Goal: Book appointment/travel/reservation

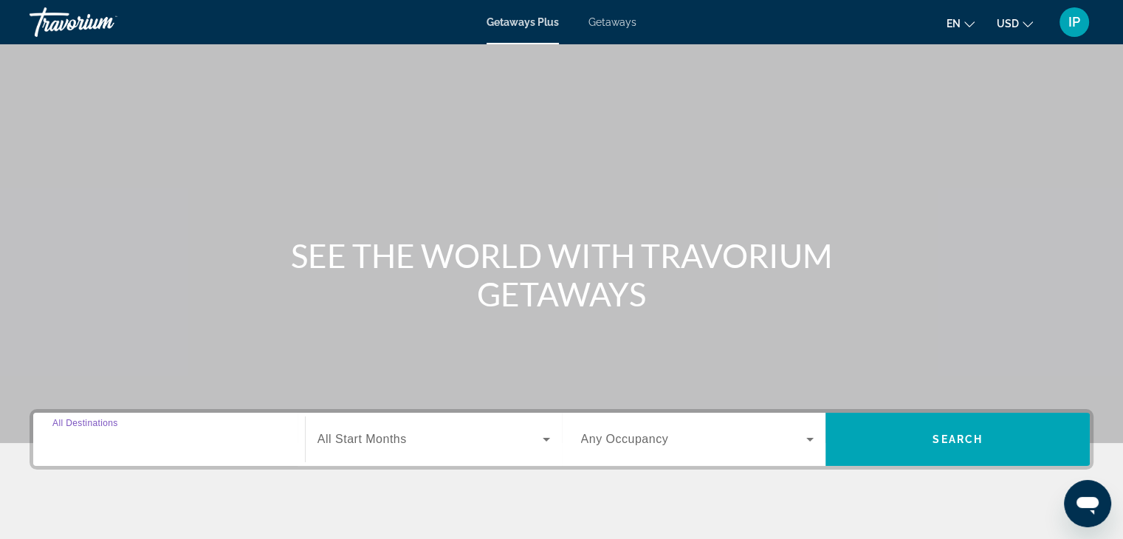
click at [173, 441] on input "Destination All Destinations" at bounding box center [168, 440] width 233 height 18
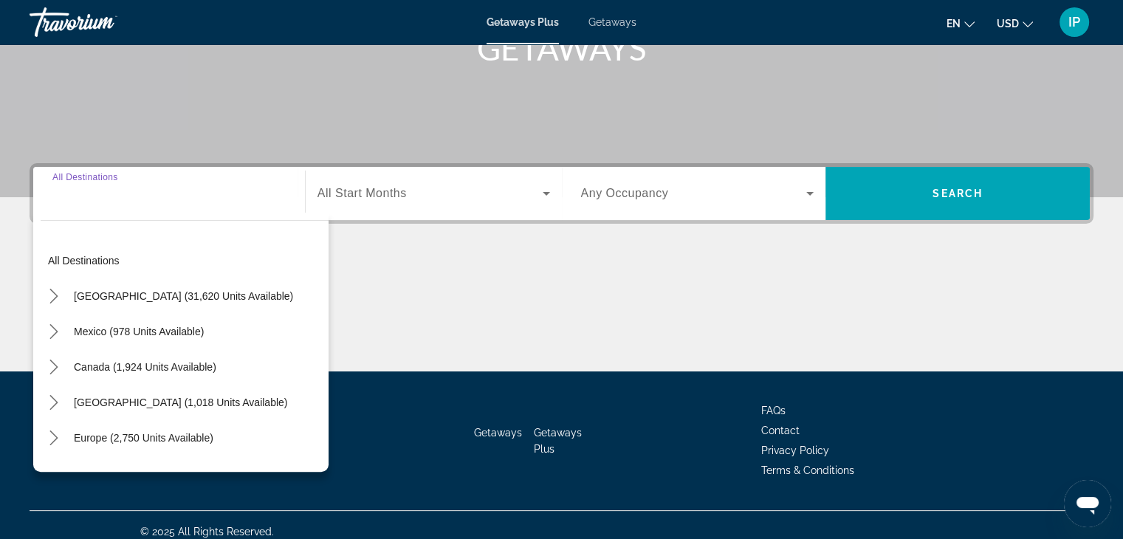
scroll to position [259, 0]
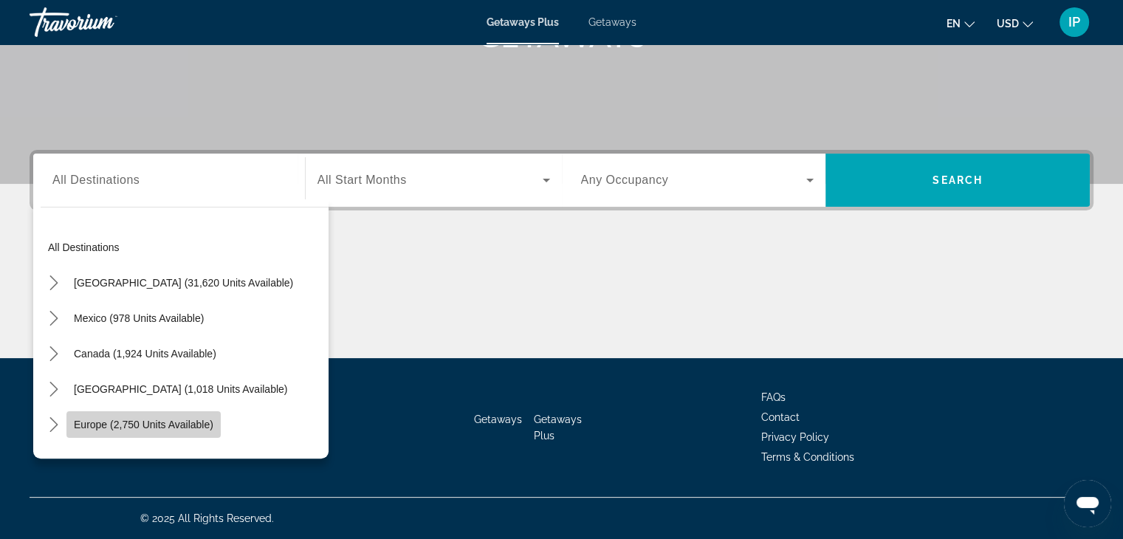
click at [166, 424] on span "Europe (2,750 units available)" at bounding box center [144, 425] width 140 height 12
type input "**********"
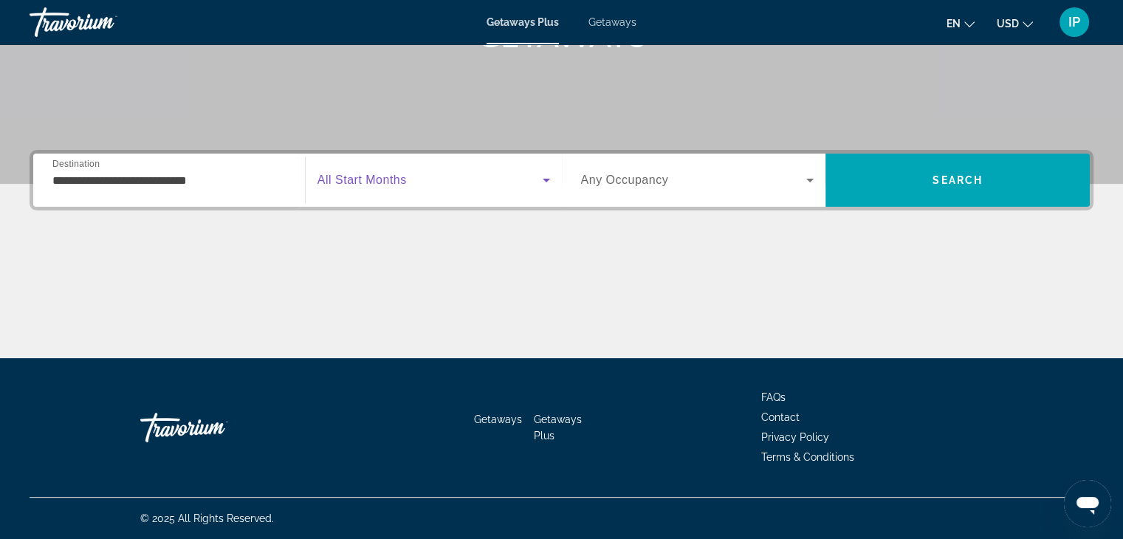
click at [540, 182] on icon "Search widget" at bounding box center [547, 180] width 18 height 18
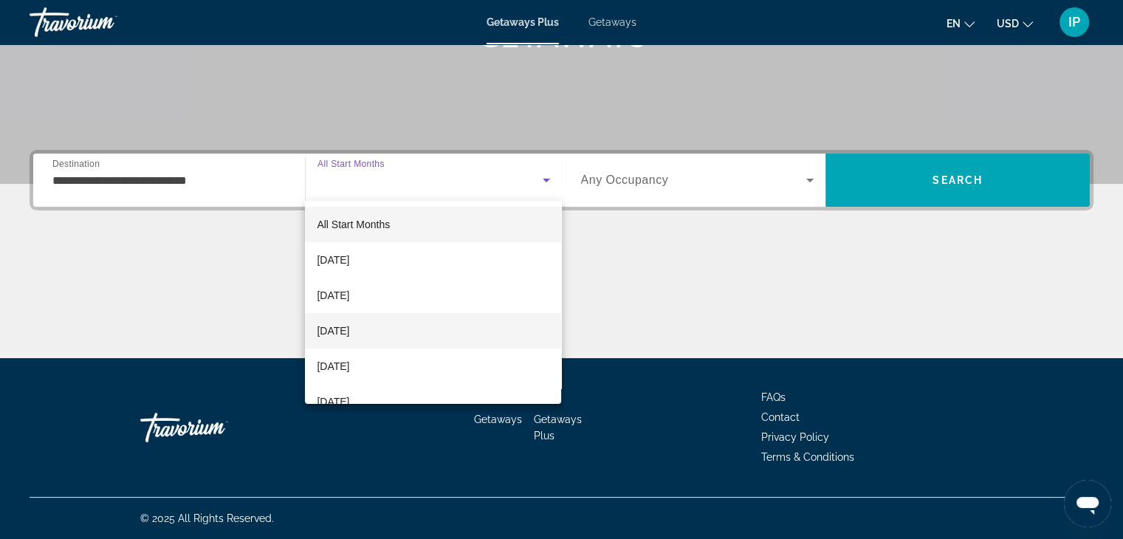
click at [349, 325] on span "[DATE]" at bounding box center [333, 331] width 32 height 18
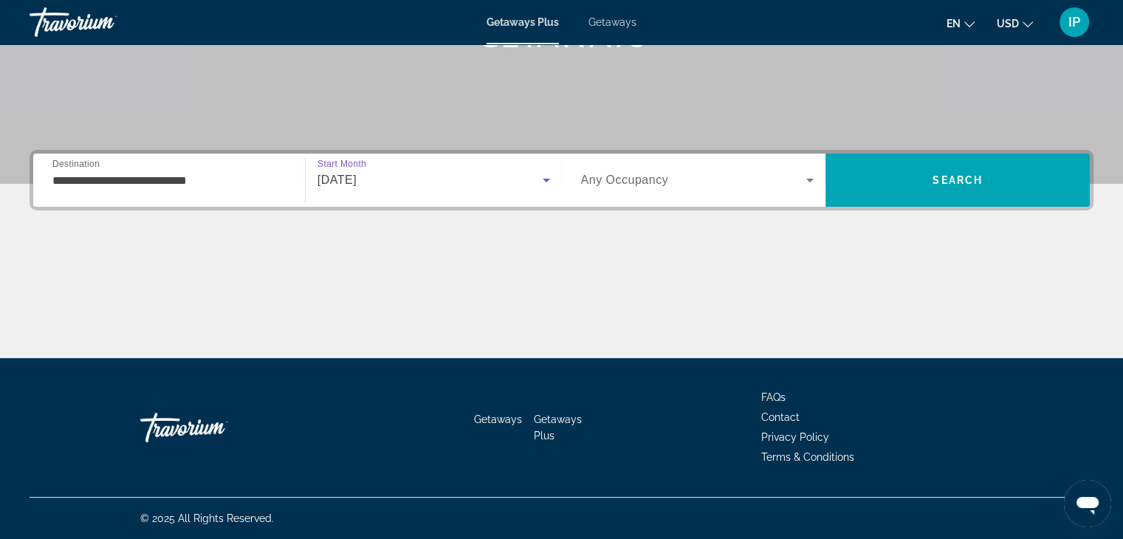
click at [775, 181] on span "Search widget" at bounding box center [694, 180] width 226 height 18
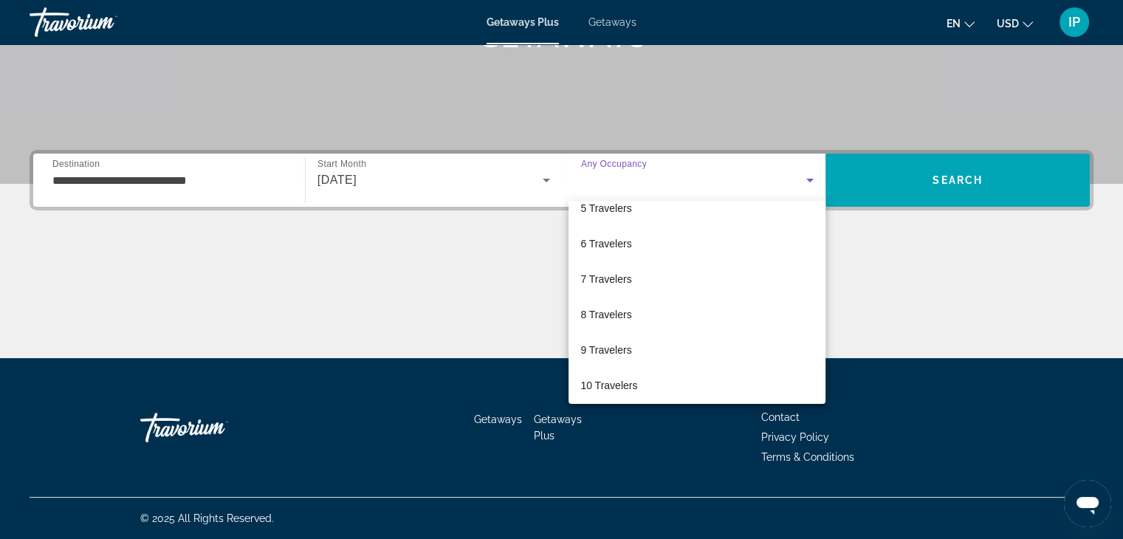
scroll to position [162, 0]
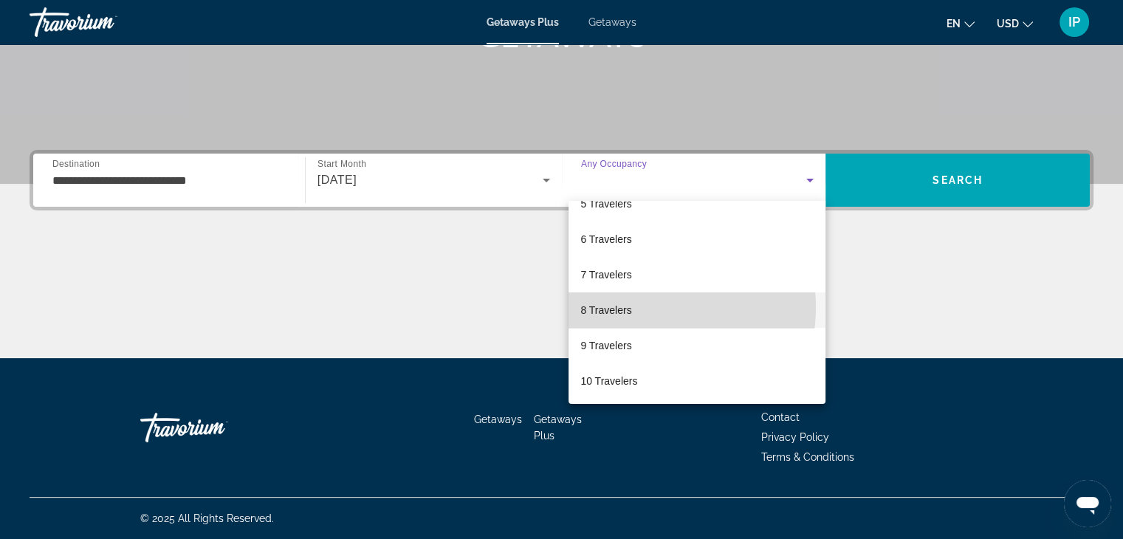
click at [630, 306] on span "8 Travelers" at bounding box center [605, 310] width 51 height 18
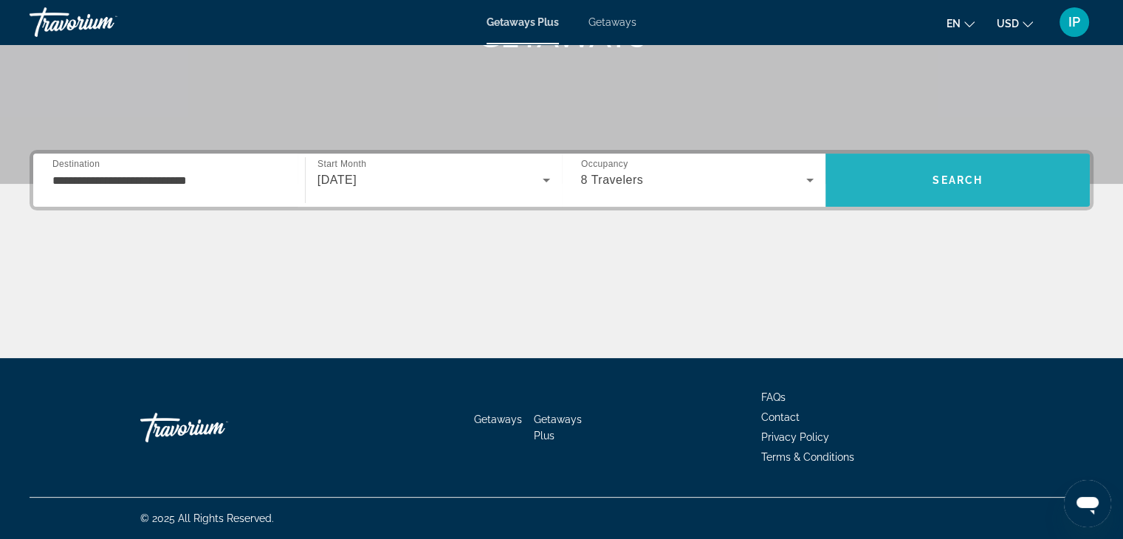
click at [928, 176] on span "Search" at bounding box center [958, 179] width 264 height 35
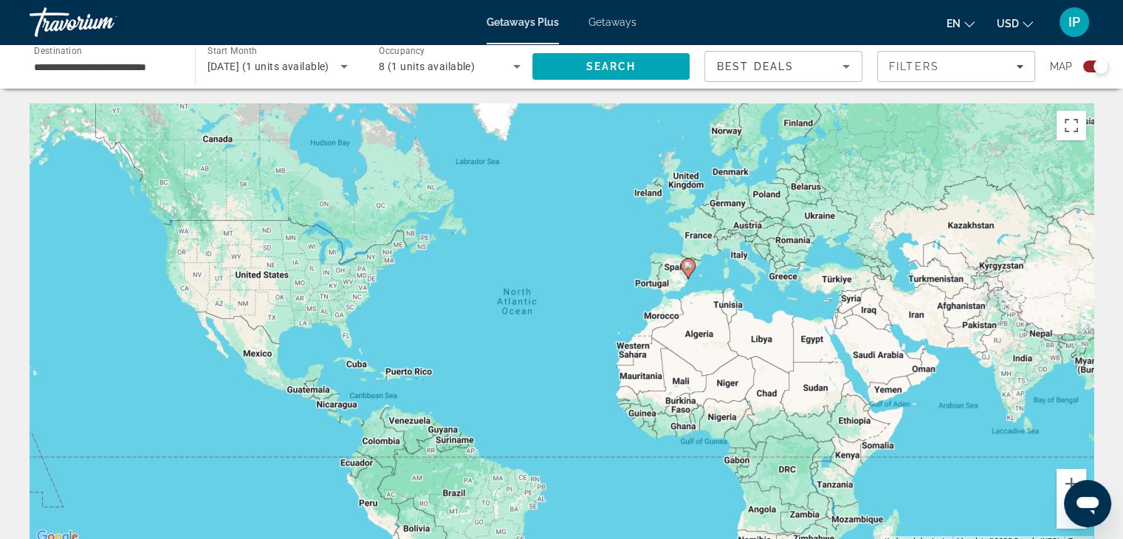
click at [794, 249] on div "To activate drag with keyboard, press Alt + Enter. Once in keyboard drag state,…" at bounding box center [562, 324] width 1064 height 443
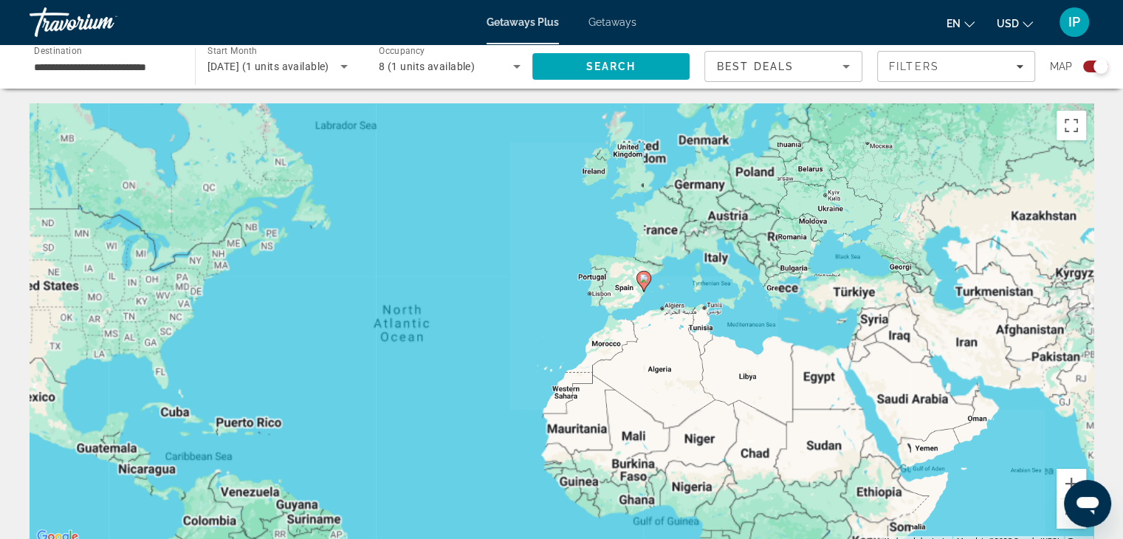
click at [794, 246] on div "To activate drag with keyboard, press Alt + Enter. Once in keyboard drag state,…" at bounding box center [562, 324] width 1064 height 443
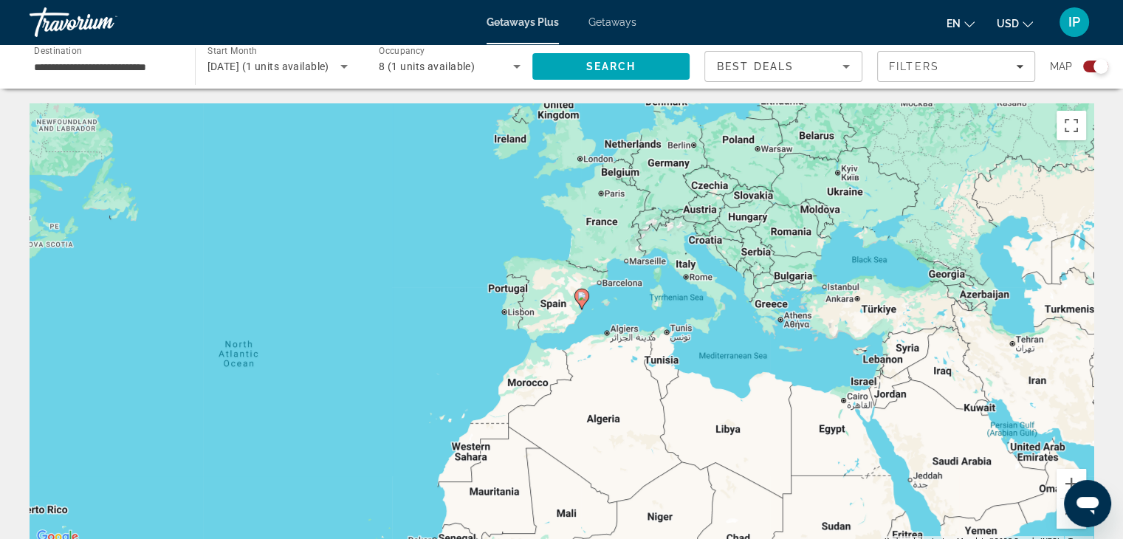
click at [792, 244] on div "To activate drag with keyboard, press Alt + Enter. Once in keyboard drag state,…" at bounding box center [562, 324] width 1064 height 443
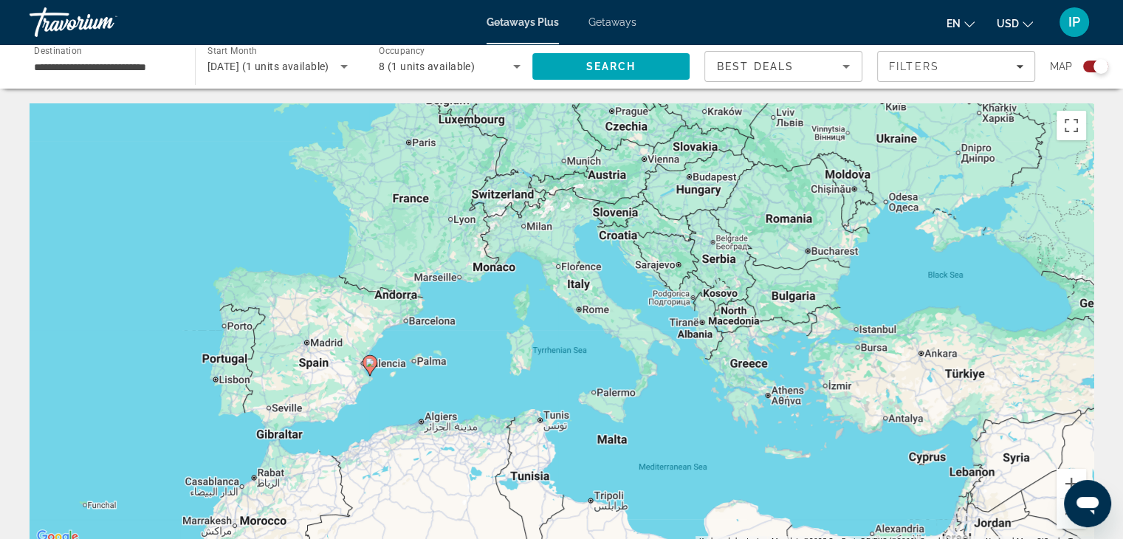
click at [792, 243] on div "To activate drag with keyboard, press Alt + Enter. Once in keyboard drag state,…" at bounding box center [562, 324] width 1064 height 443
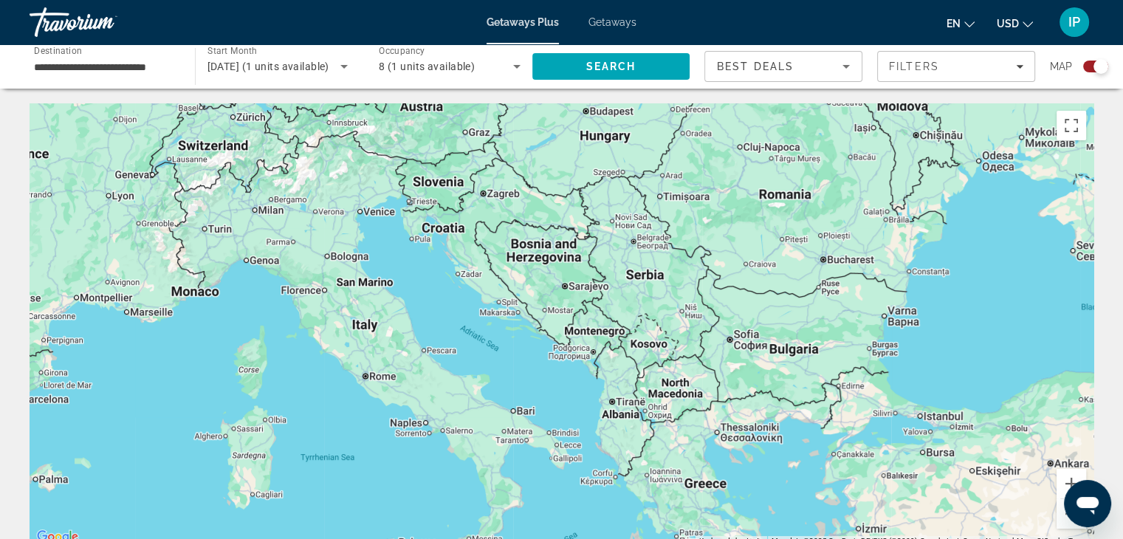
click at [783, 207] on div "To activate drag with keyboard, press Alt + Enter. Once in keyboard drag state,…" at bounding box center [562, 324] width 1064 height 443
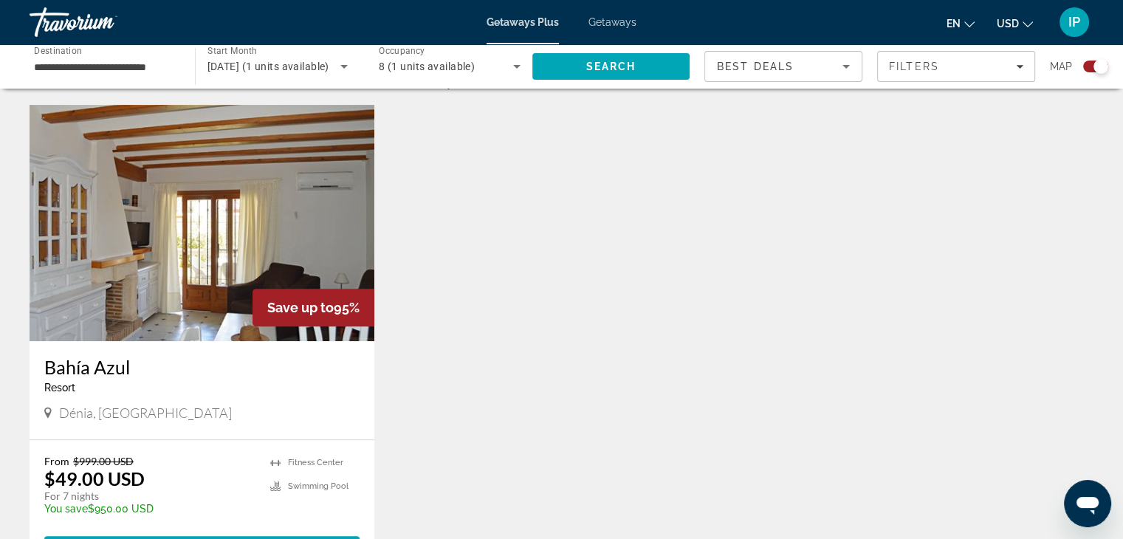
scroll to position [579, 0]
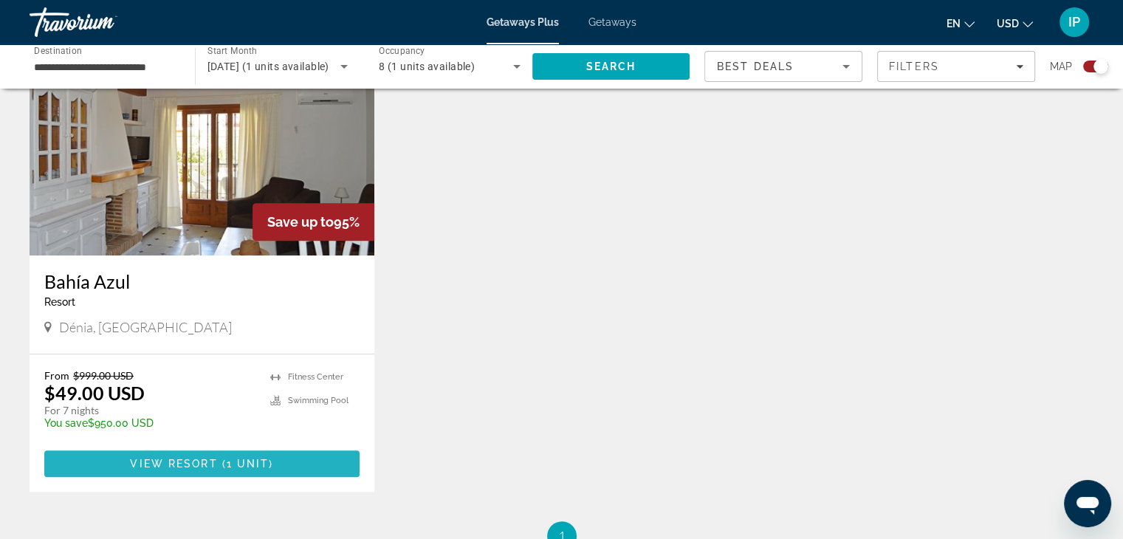
click at [222, 466] on span "( 1 unit )" at bounding box center [246, 464] width 56 height 12
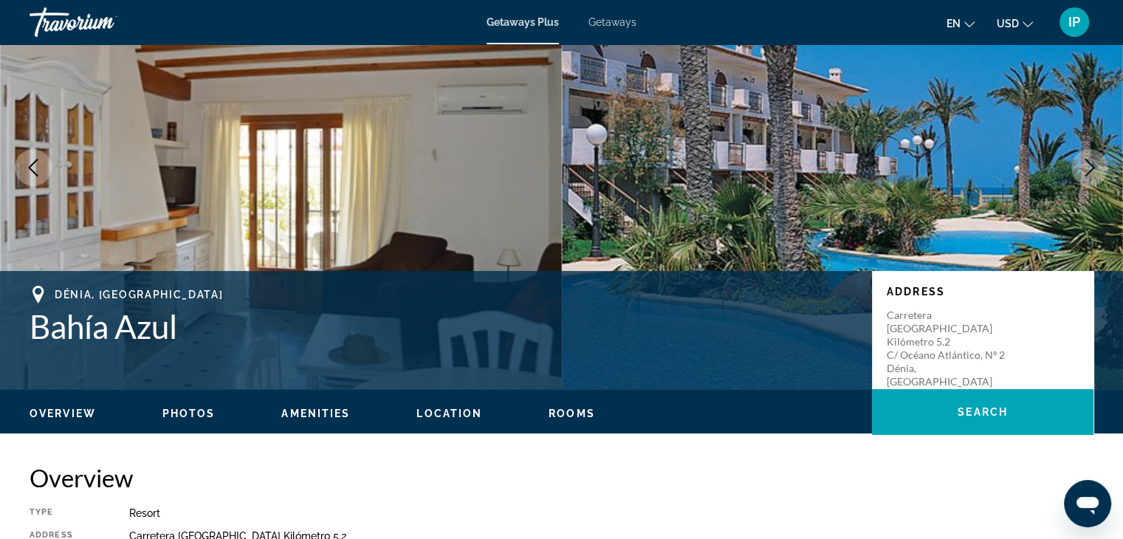
scroll to position [74, 0]
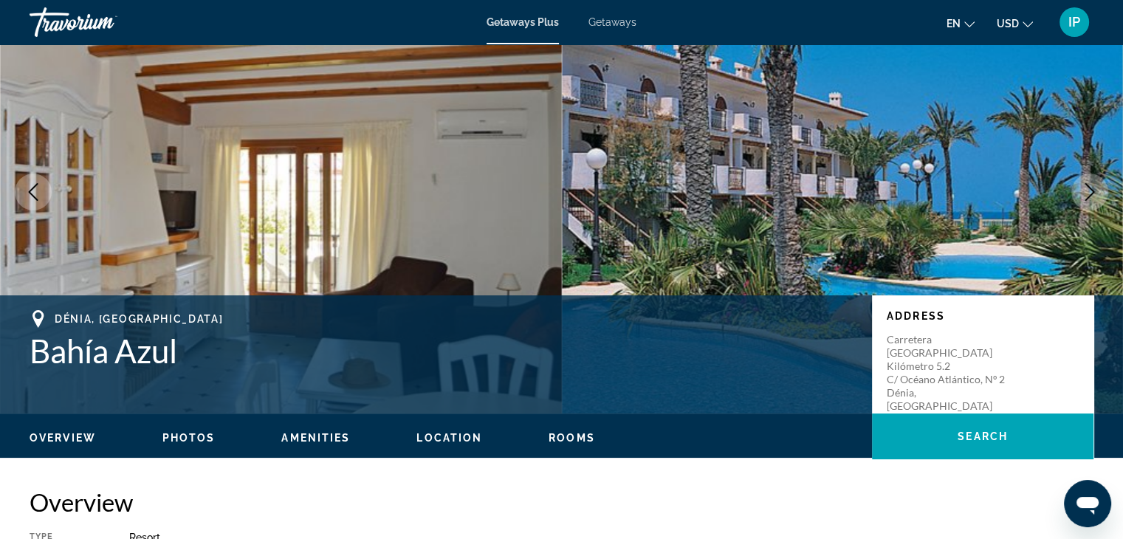
click at [1083, 192] on icon "Next image" at bounding box center [1090, 192] width 18 height 18
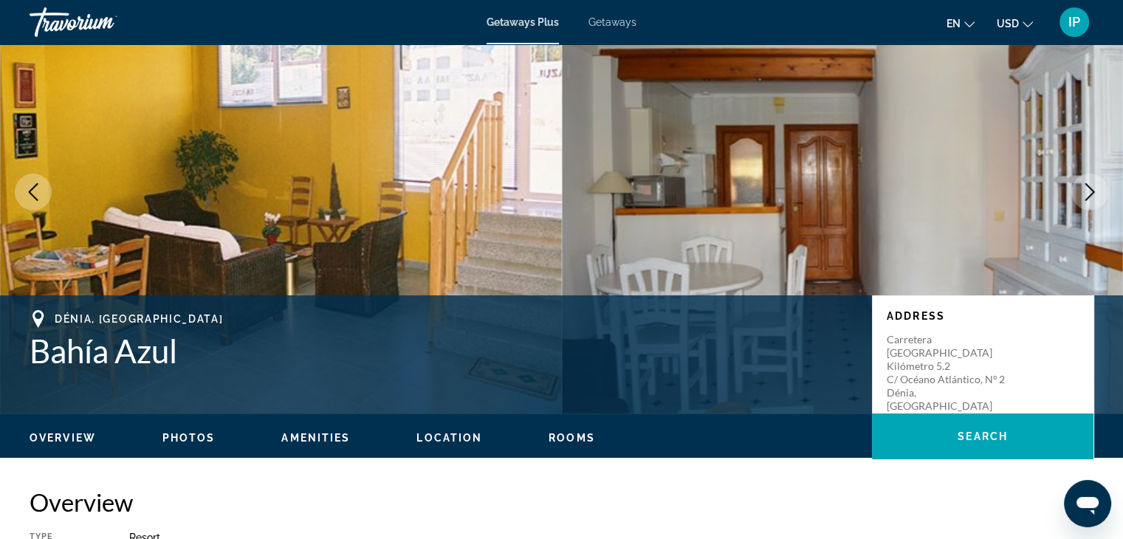
click at [1083, 192] on icon "Next image" at bounding box center [1090, 192] width 18 height 18
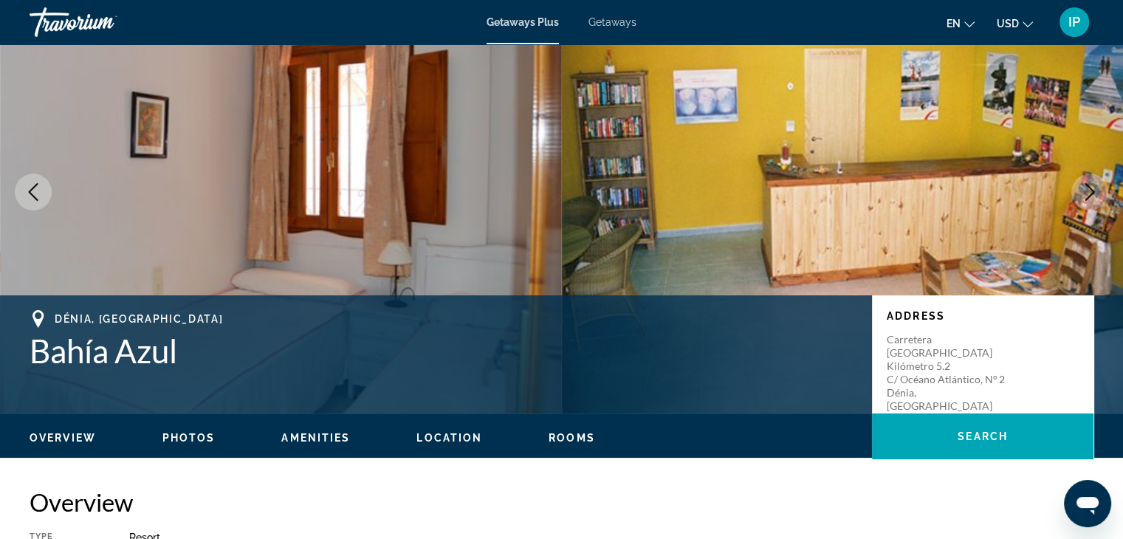
click at [1083, 192] on icon "Next image" at bounding box center [1090, 192] width 18 height 18
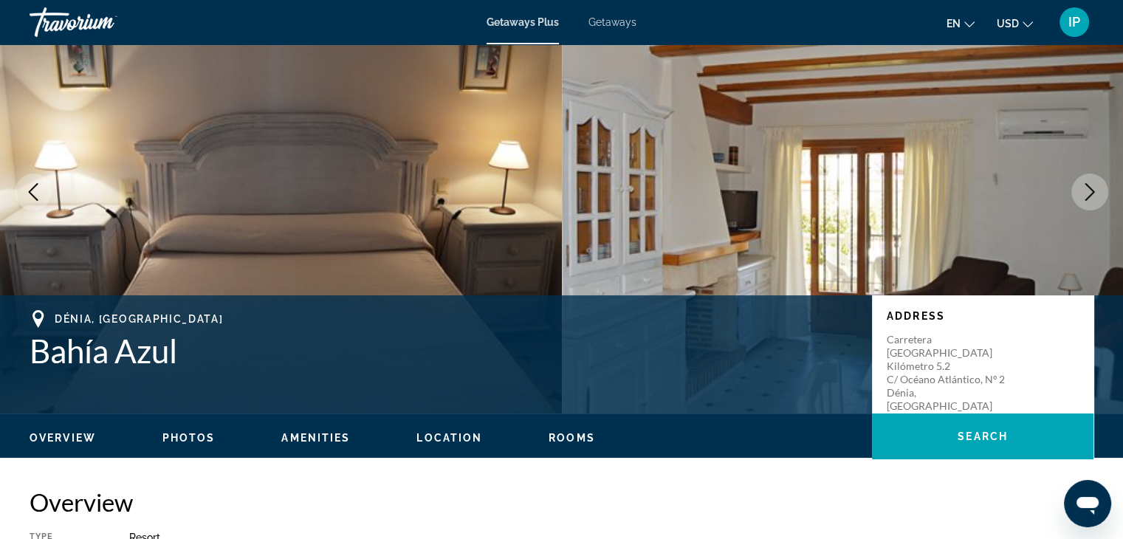
click at [1083, 192] on icon "Next image" at bounding box center [1090, 192] width 18 height 18
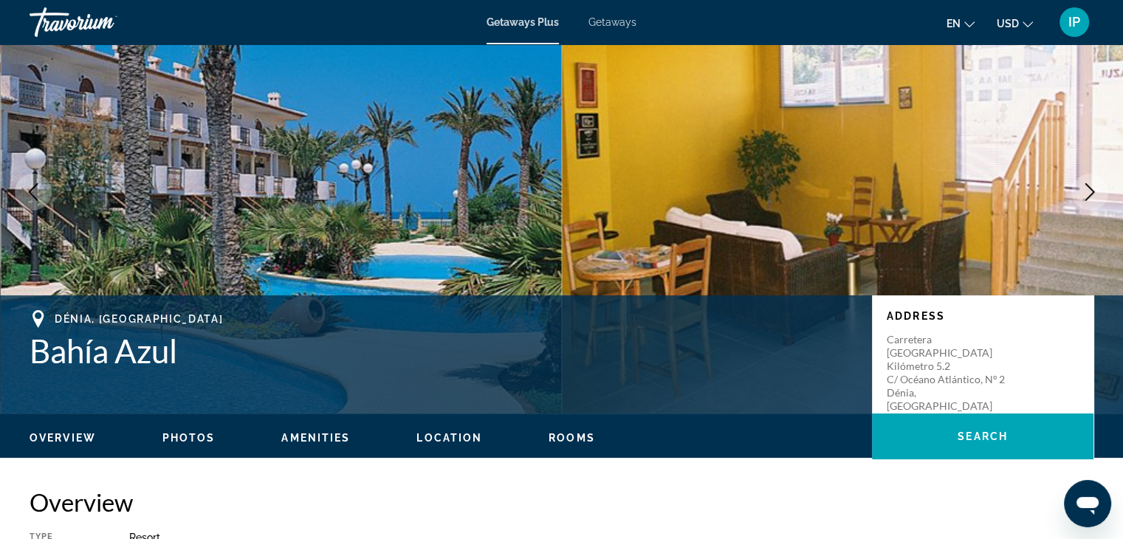
click at [1083, 192] on icon "Next image" at bounding box center [1090, 192] width 18 height 18
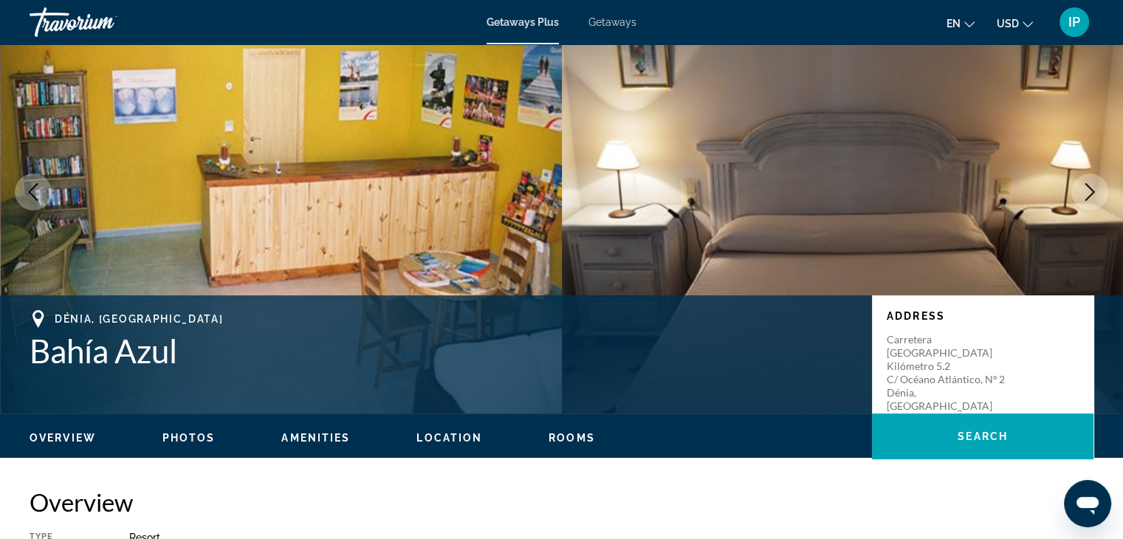
click at [1083, 192] on icon "Next image" at bounding box center [1090, 192] width 18 height 18
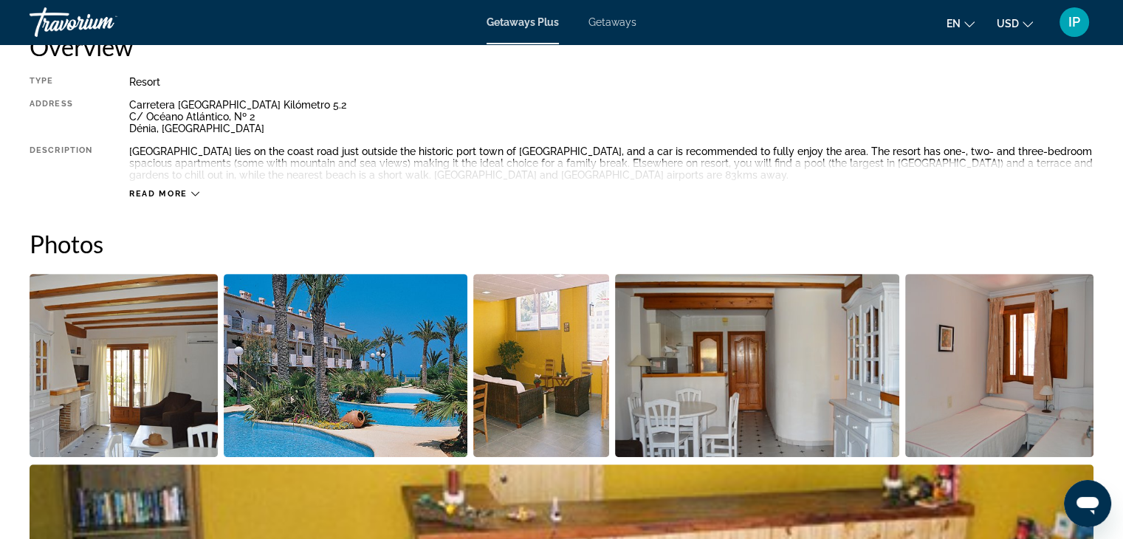
scroll to position [443, 0]
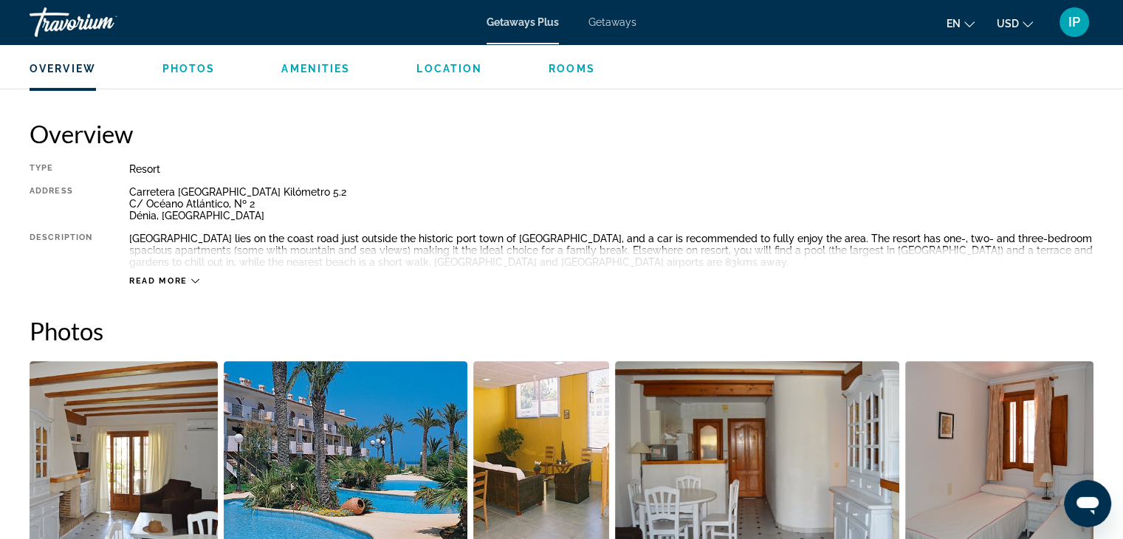
click at [197, 281] on icon "Main content" at bounding box center [195, 281] width 8 height 8
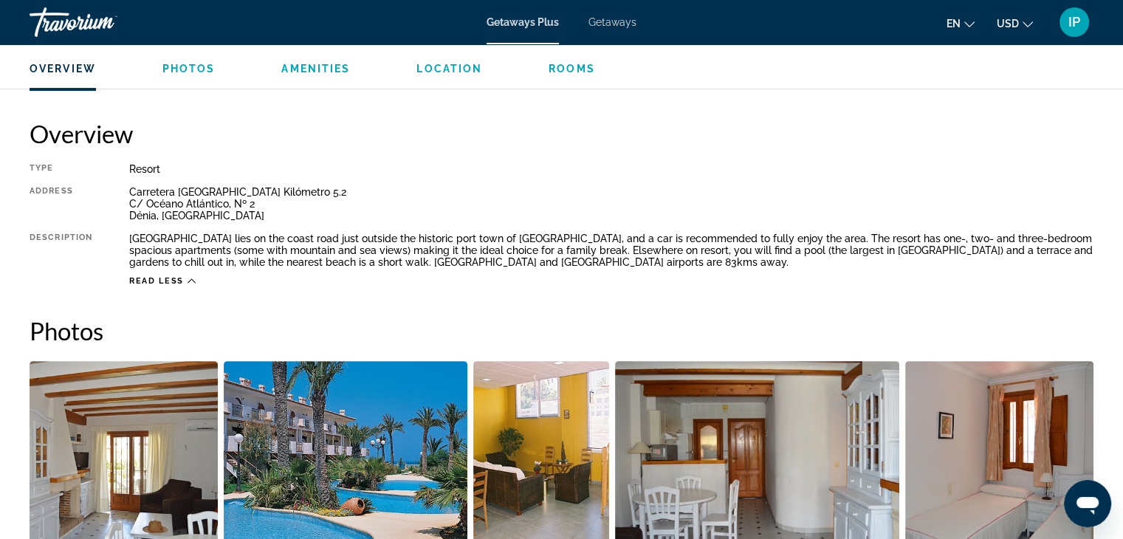
click at [197, 281] on div "Read less" at bounding box center [611, 277] width 964 height 18
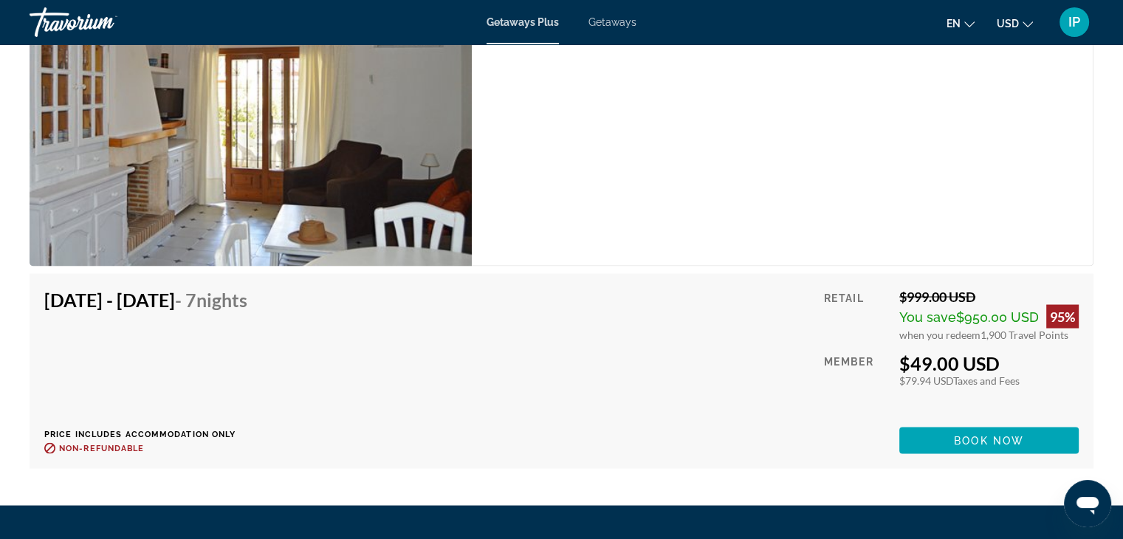
scroll to position [2697, 0]
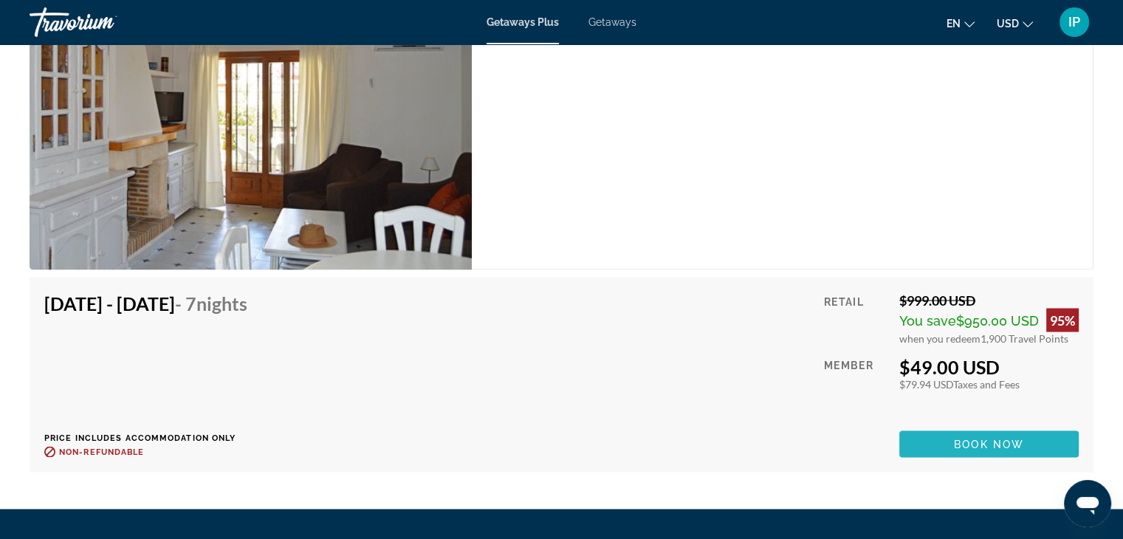
click at [1006, 439] on span "Book now" at bounding box center [989, 444] width 70 height 12
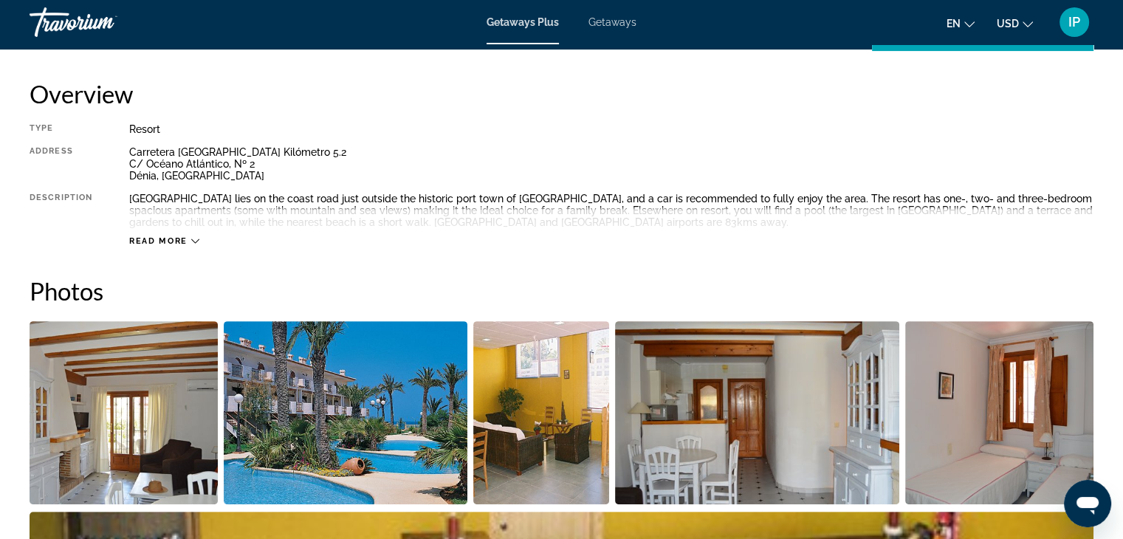
scroll to position [665, 0]
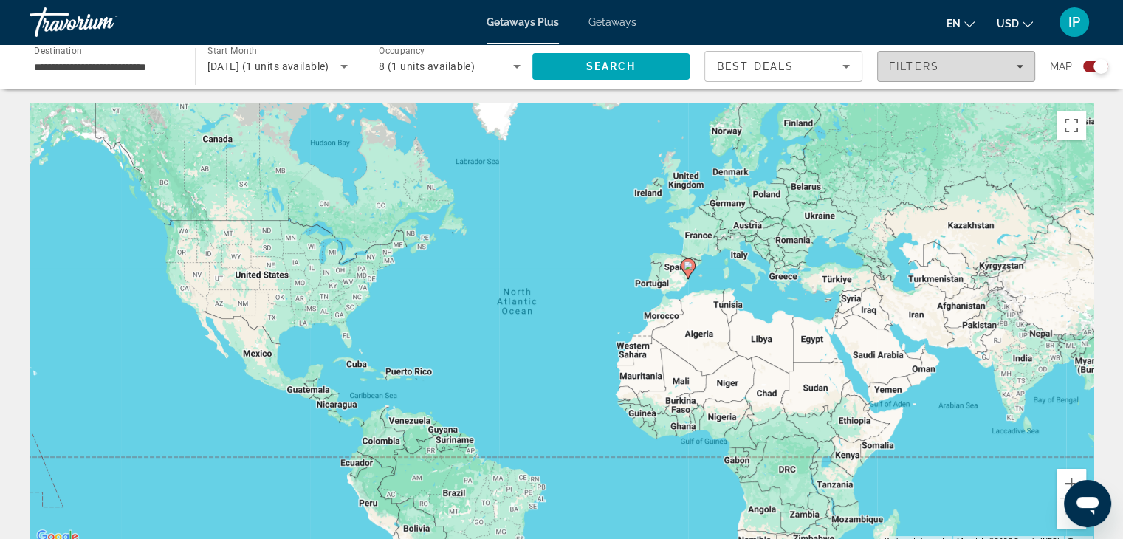
click at [955, 67] on div "Filters" at bounding box center [956, 67] width 134 height 12
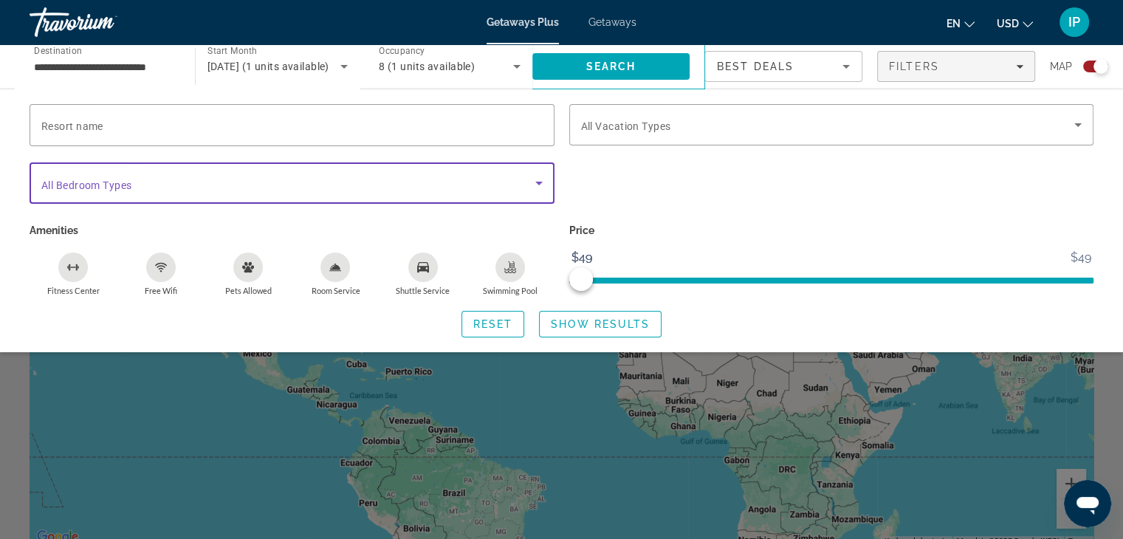
click at [539, 187] on icon "Search widget" at bounding box center [539, 183] width 18 height 18
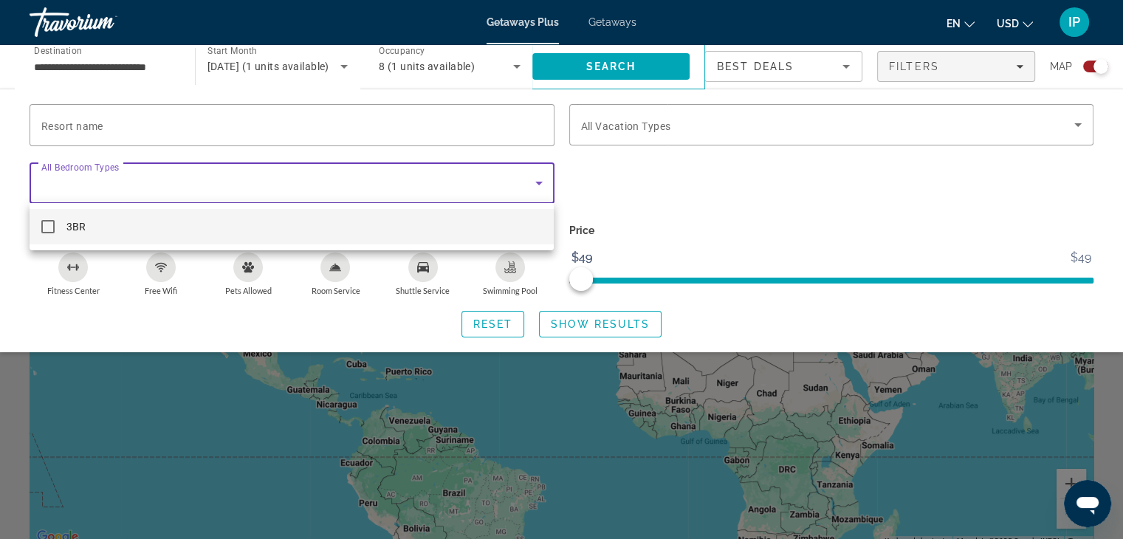
click at [944, 126] on div at bounding box center [561, 269] width 1123 height 539
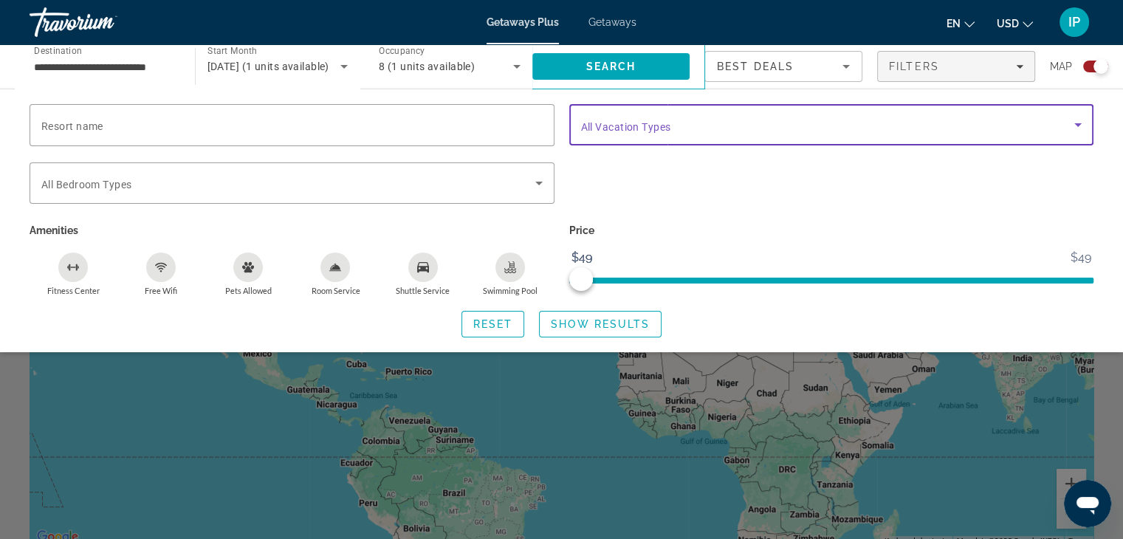
click at [1080, 128] on icon "Search widget" at bounding box center [1078, 125] width 18 height 18
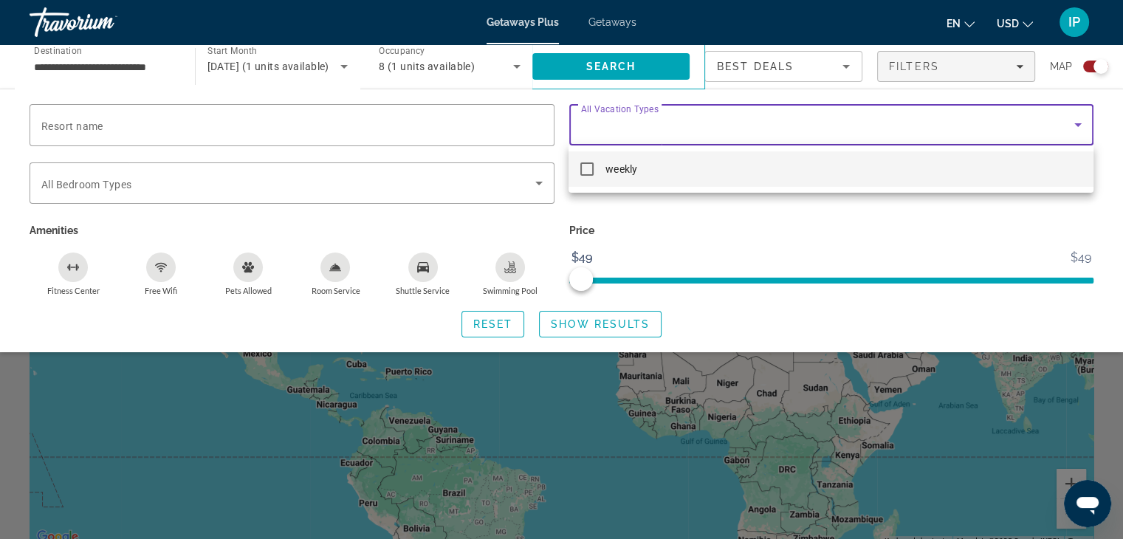
click at [694, 168] on mat-option "weekly" at bounding box center [831, 168] width 524 height 35
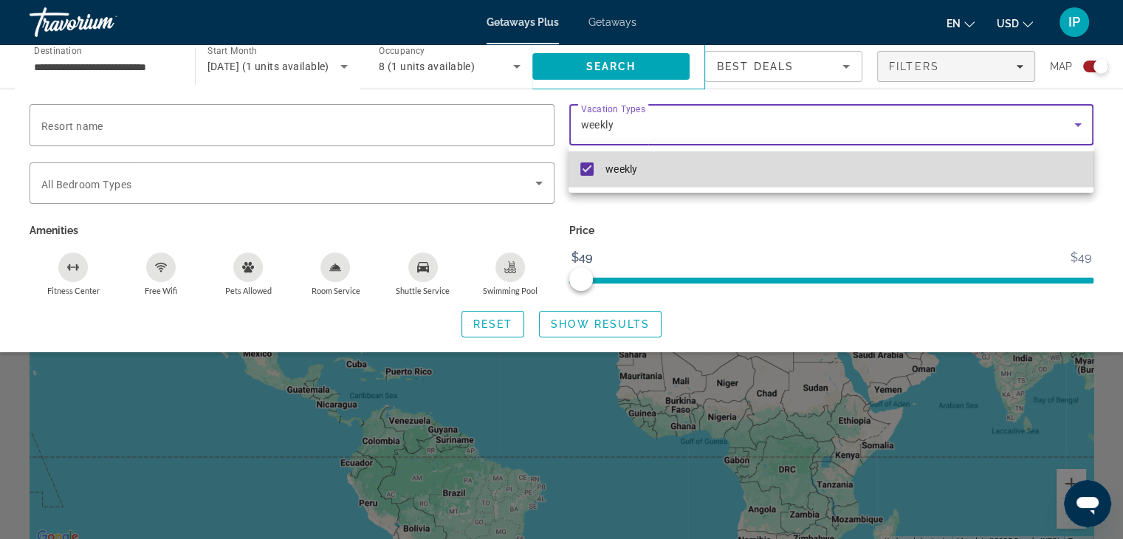
click at [851, 173] on mat-option "weekly" at bounding box center [831, 168] width 524 height 35
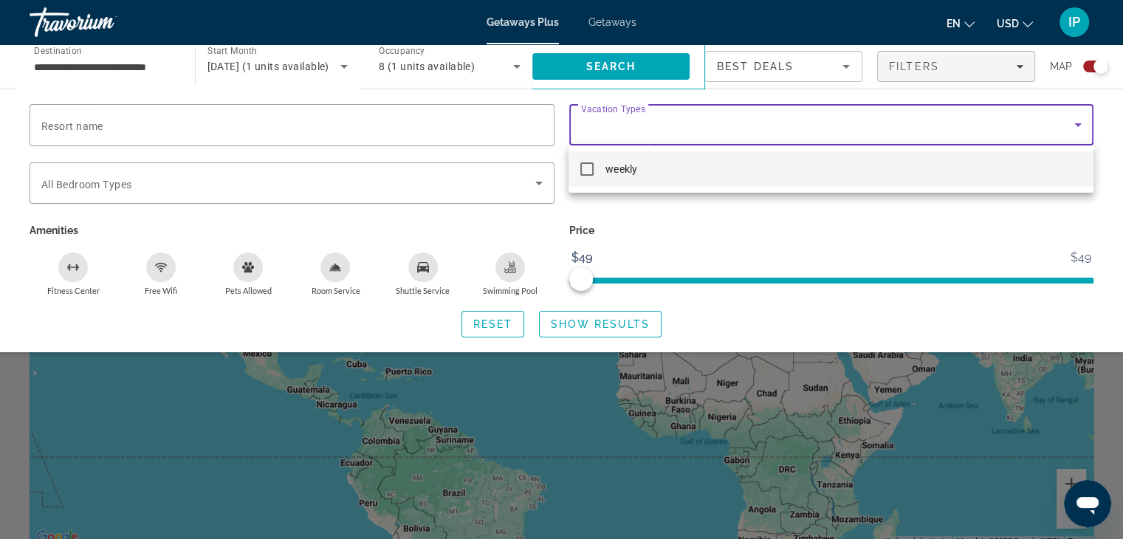
click at [289, 127] on div at bounding box center [561, 269] width 1123 height 539
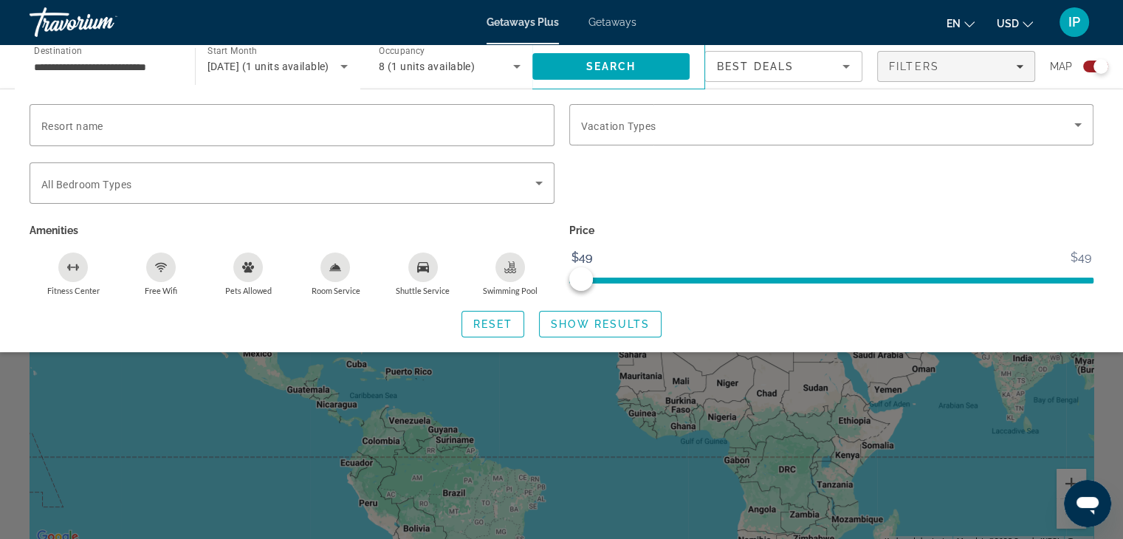
click at [289, 127] on input "Resort name" at bounding box center [291, 126] width 501 height 18
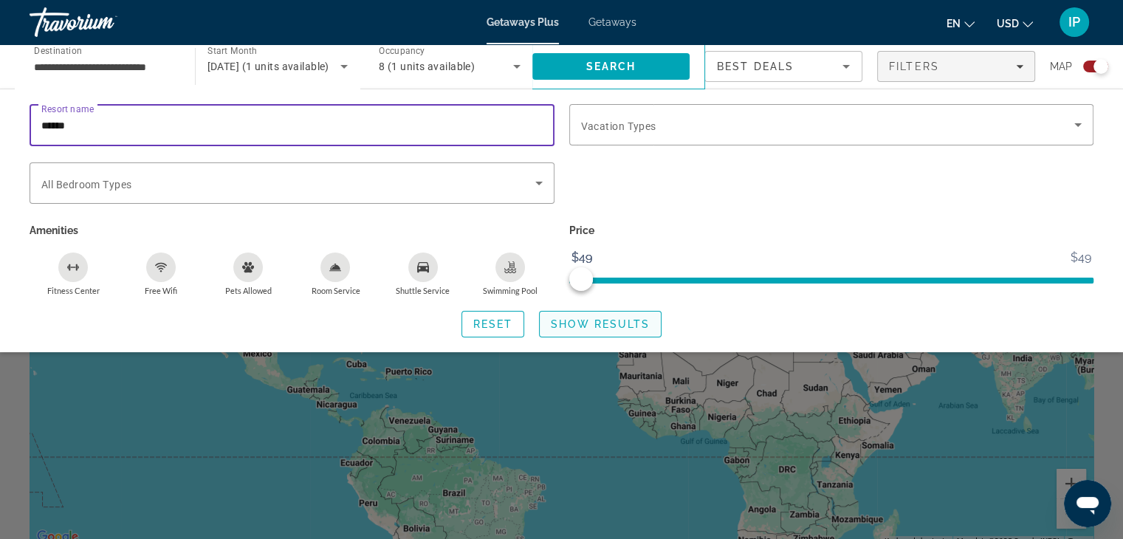
type input "******"
click at [606, 326] on span "Show Results" at bounding box center [600, 324] width 99 height 12
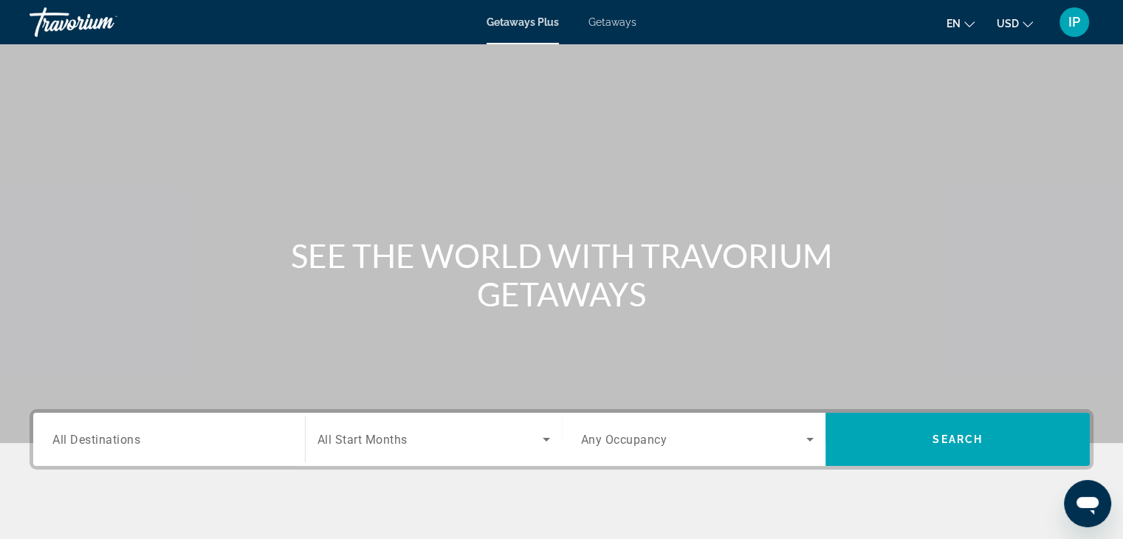
click at [615, 21] on span "Getaways" at bounding box center [612, 22] width 48 height 12
click at [504, 24] on span "Getaways Plus" at bounding box center [523, 22] width 72 height 12
